Goal: Communication & Community: Connect with others

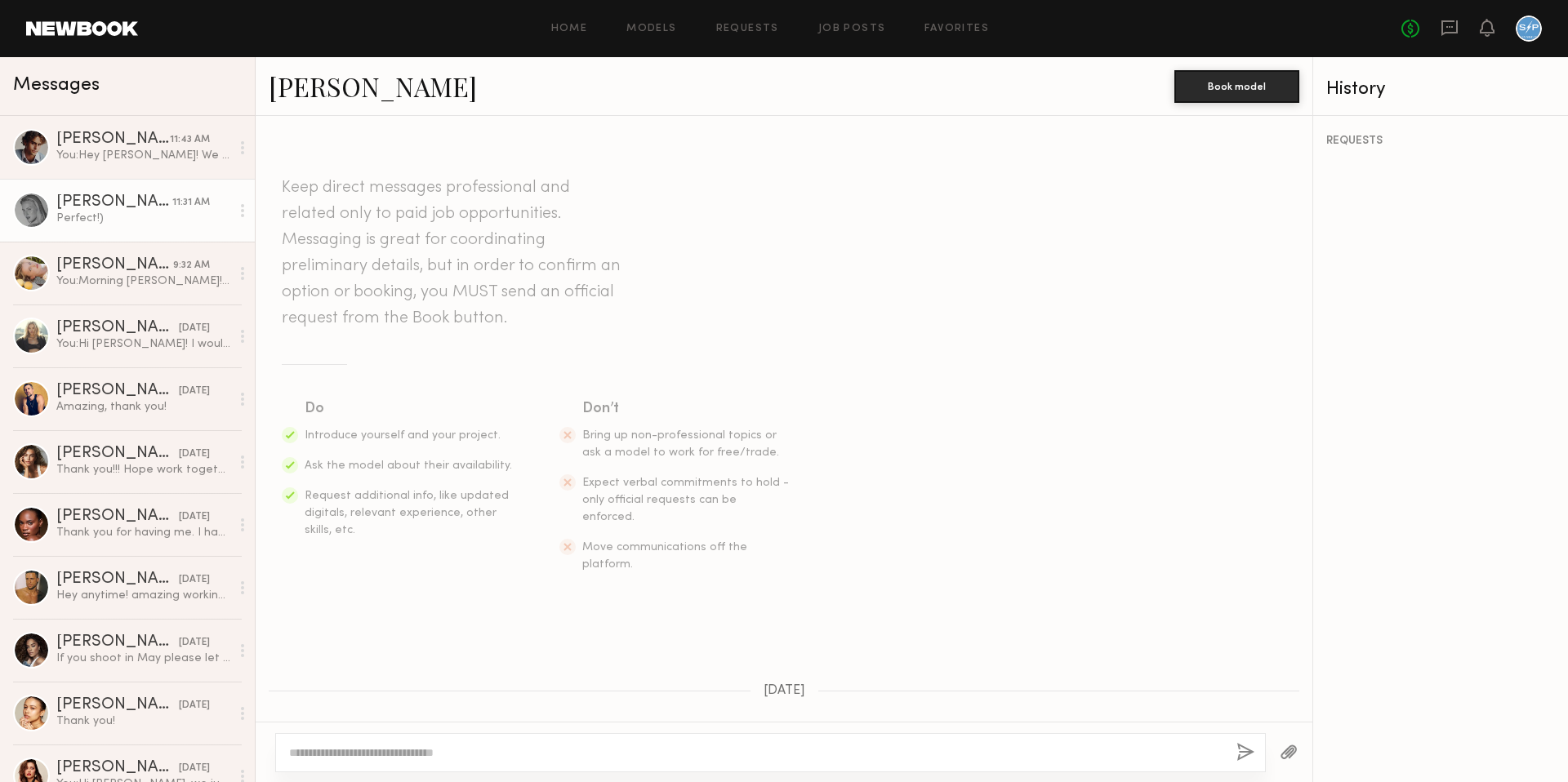
scroll to position [594, 0]
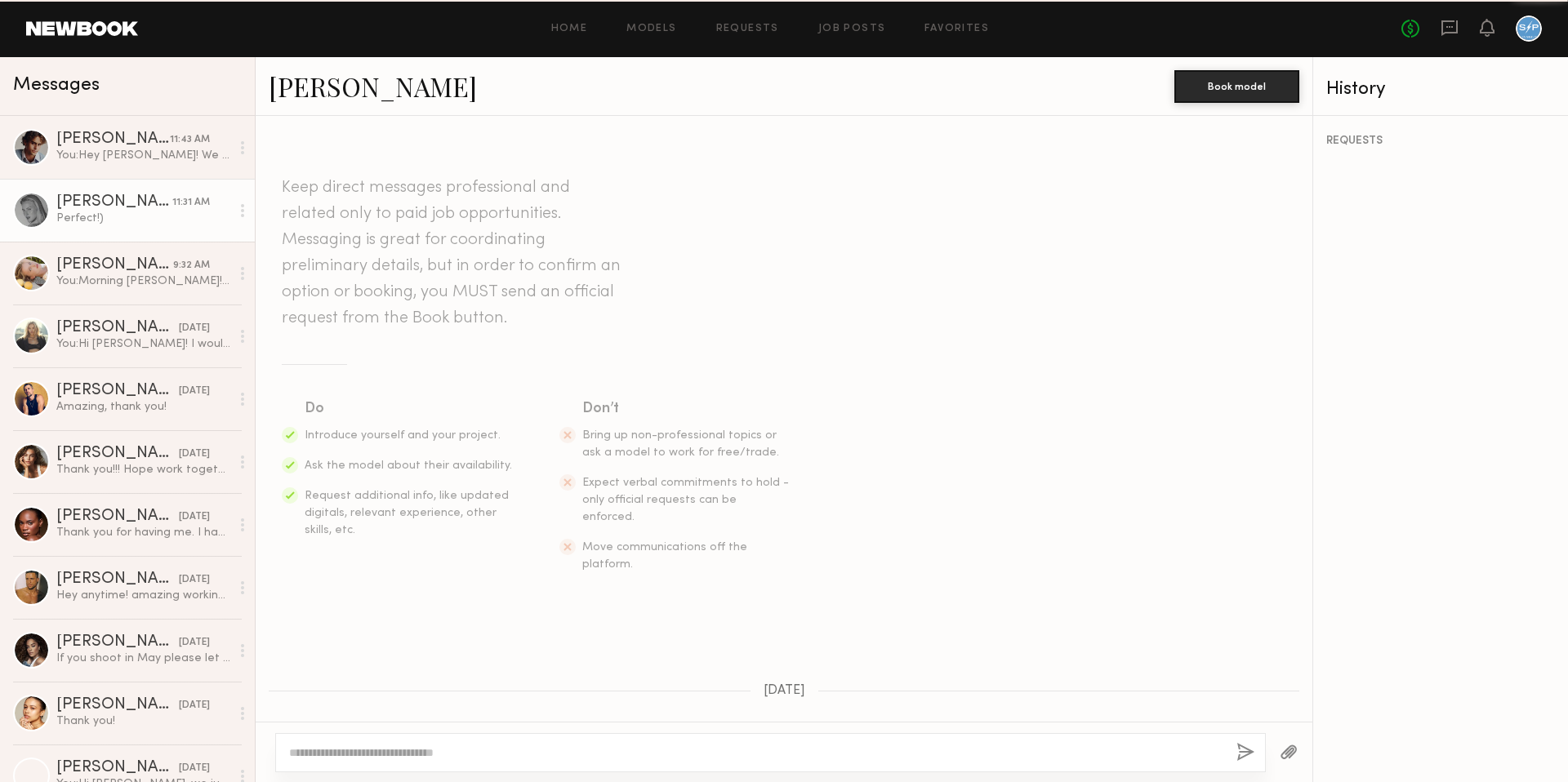
scroll to position [594, 0]
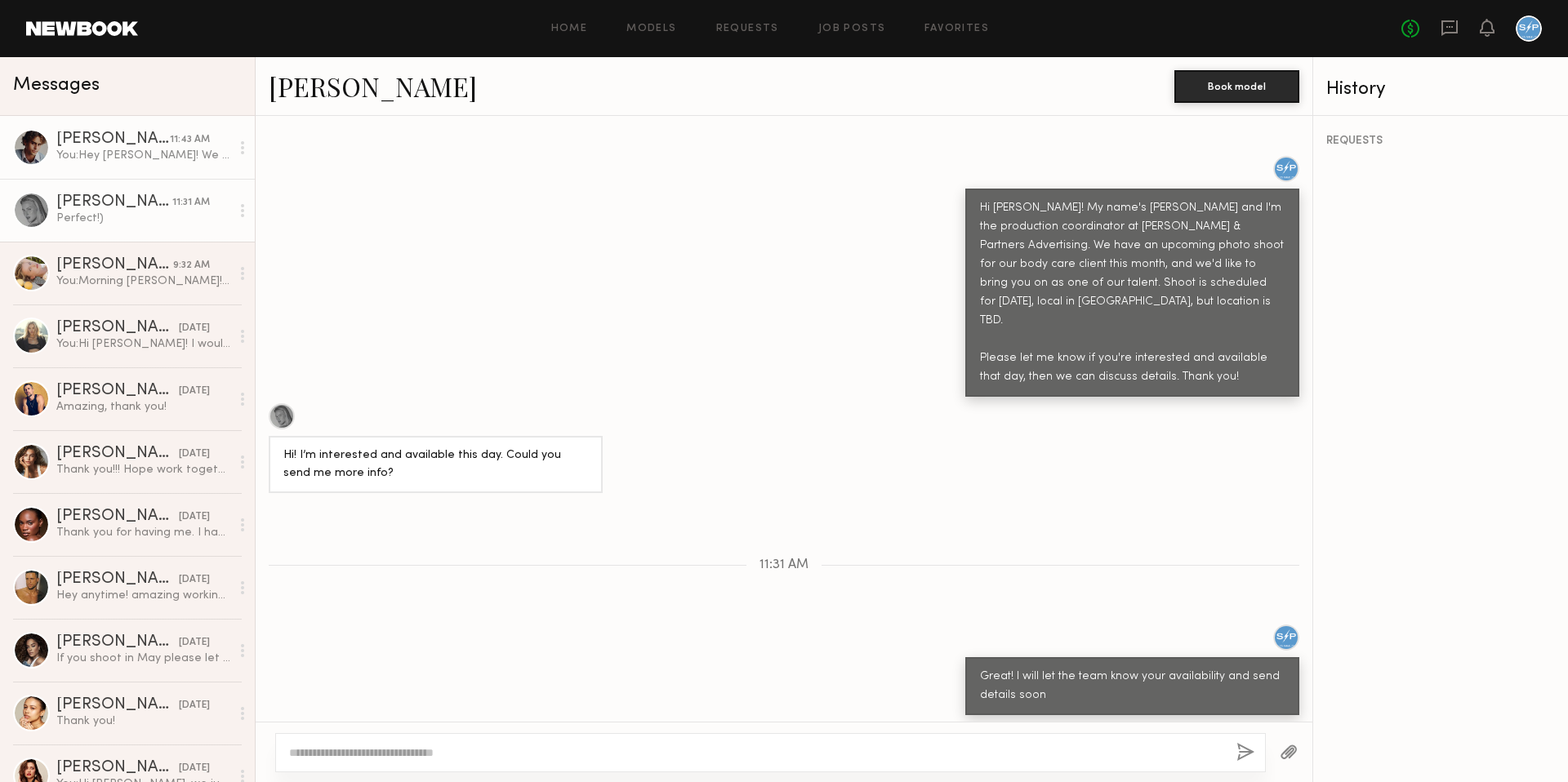
click at [127, 155] on div "You: Hey Ethan! We are going to have another model on this shoot, and we will n…" at bounding box center [143, 156] width 174 height 15
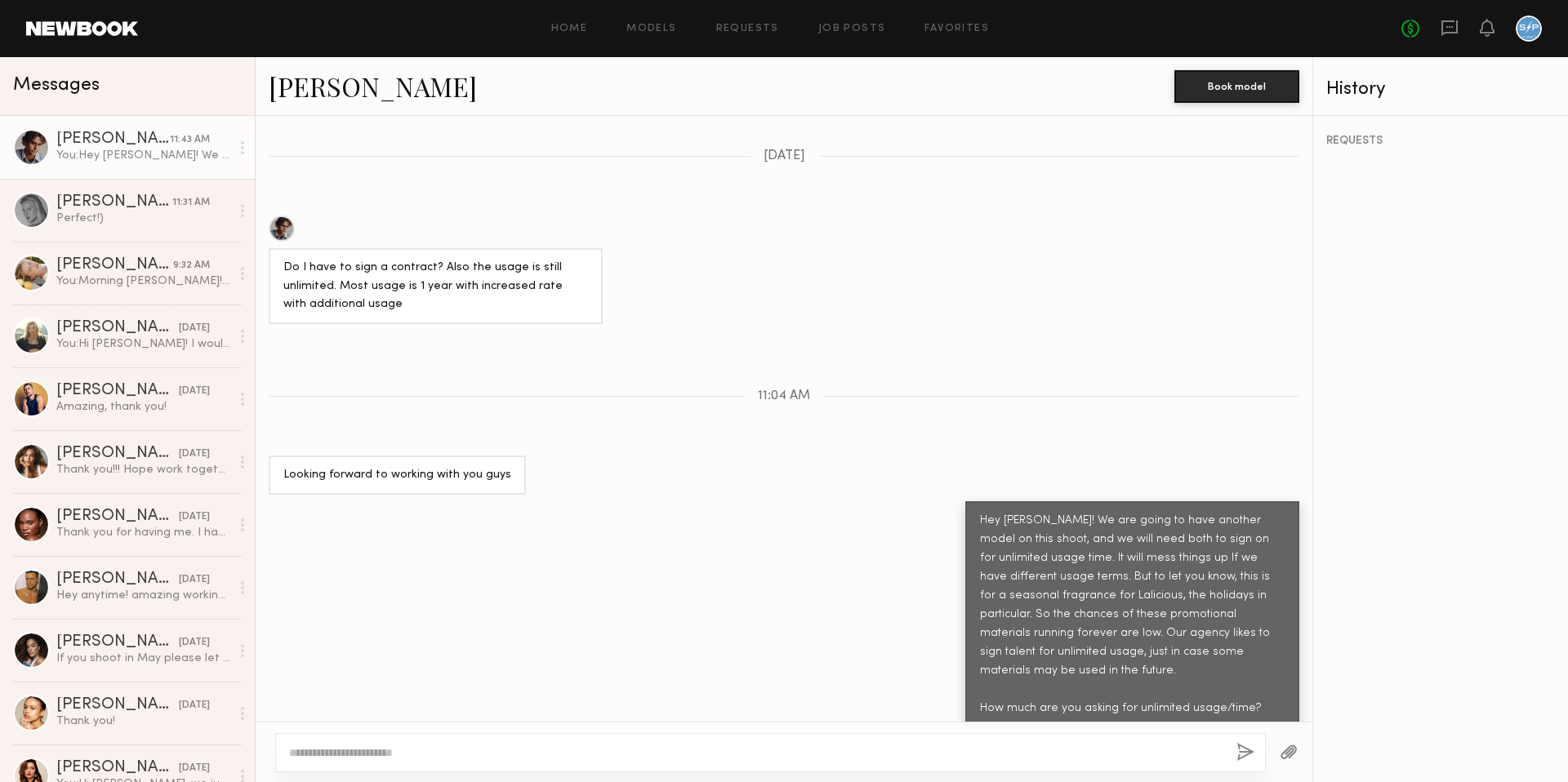
scroll to position [812, 0]
click at [338, 85] on link "Ethan B." at bounding box center [372, 86] width 208 height 35
